Goal: Information Seeking & Learning: Learn about a topic

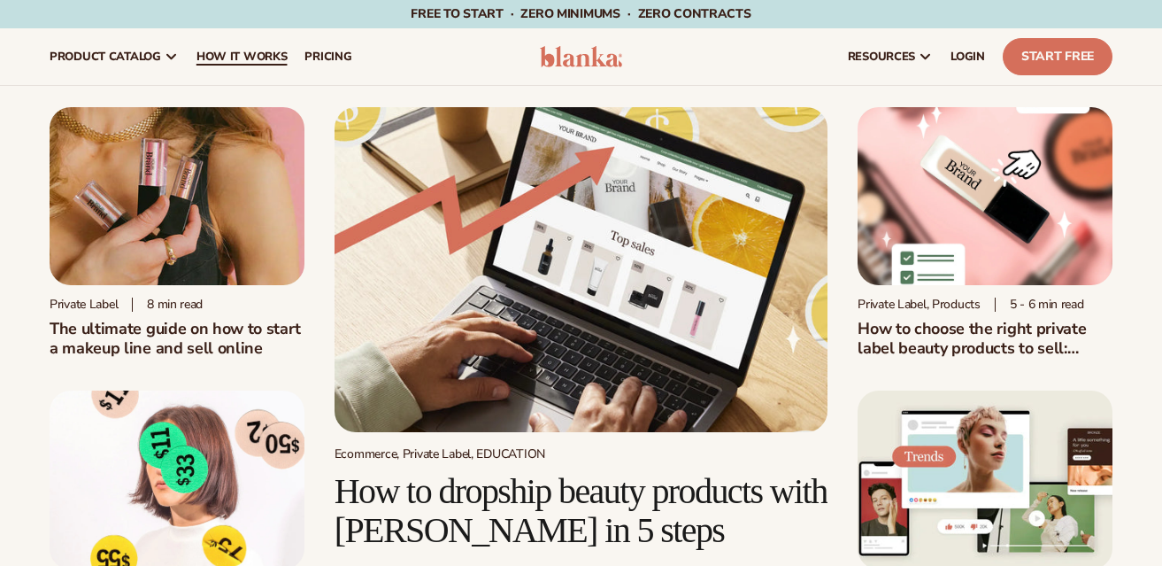
click at [231, 55] on span "How It Works" at bounding box center [242, 57] width 91 height 14
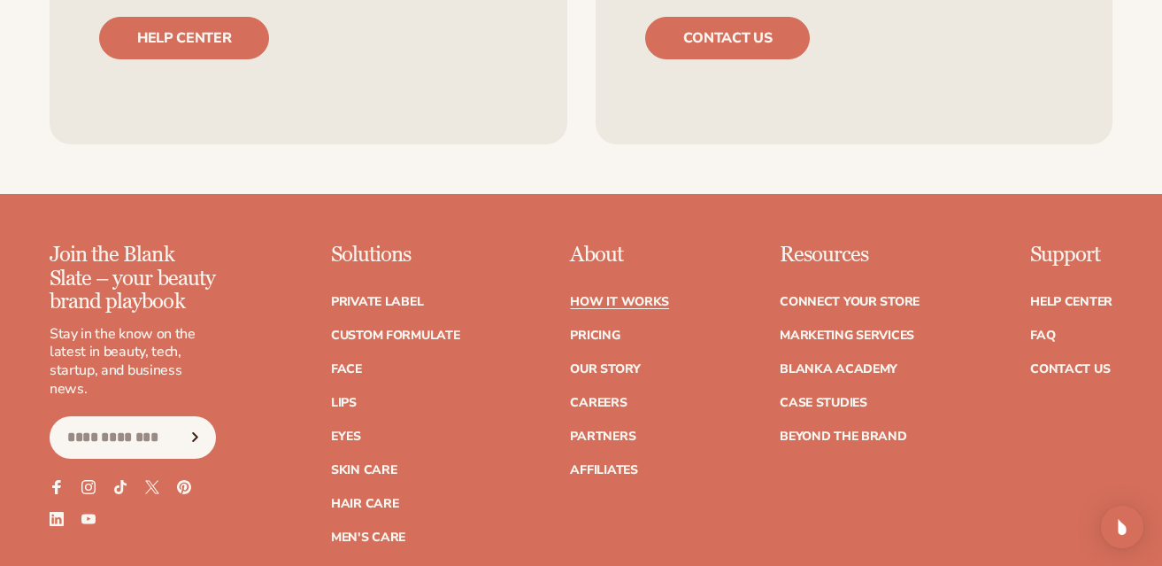
scroll to position [3514, 0]
click at [846, 328] on link "Marketing services" at bounding box center [847, 334] width 135 height 12
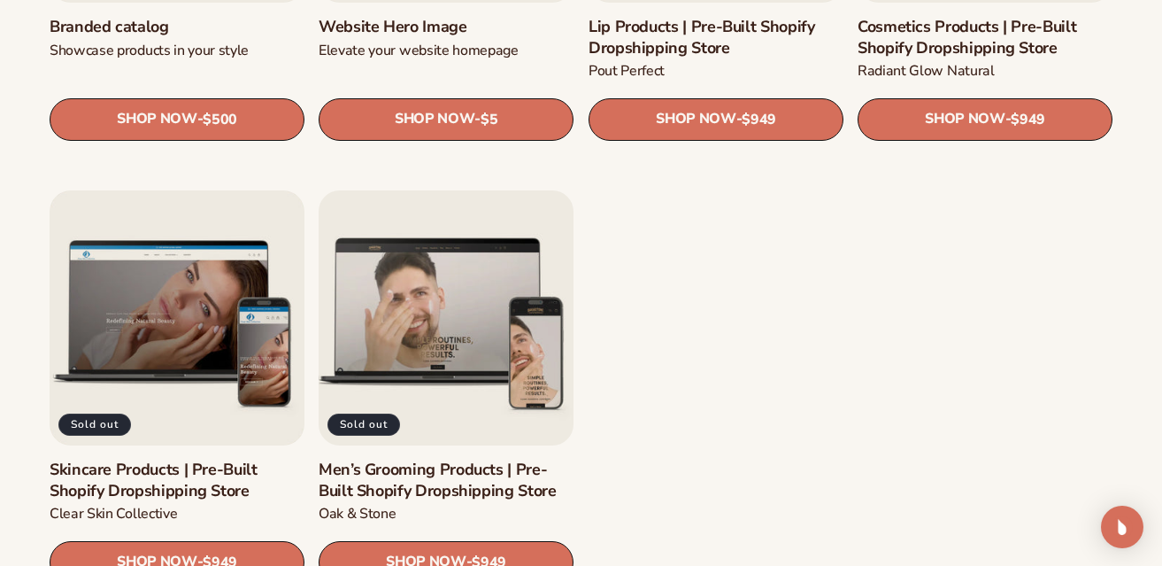
scroll to position [2152, 0]
